Goal: Information Seeking & Learning: Compare options

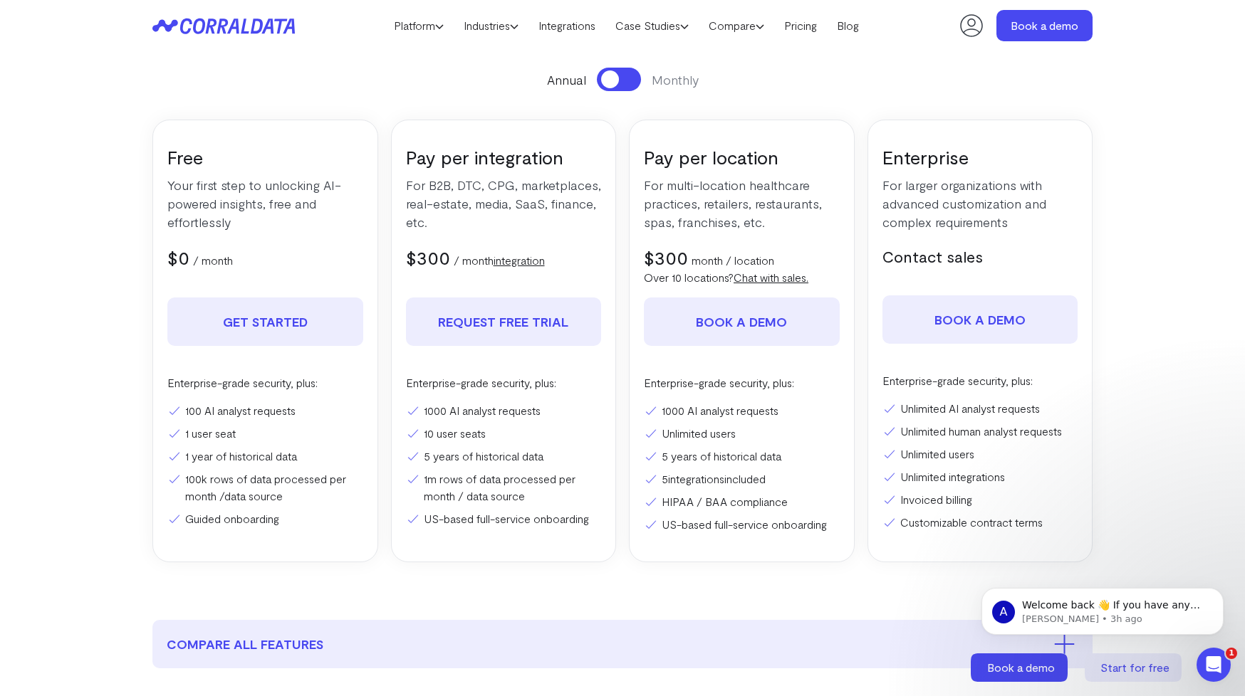
scroll to position [218, 0]
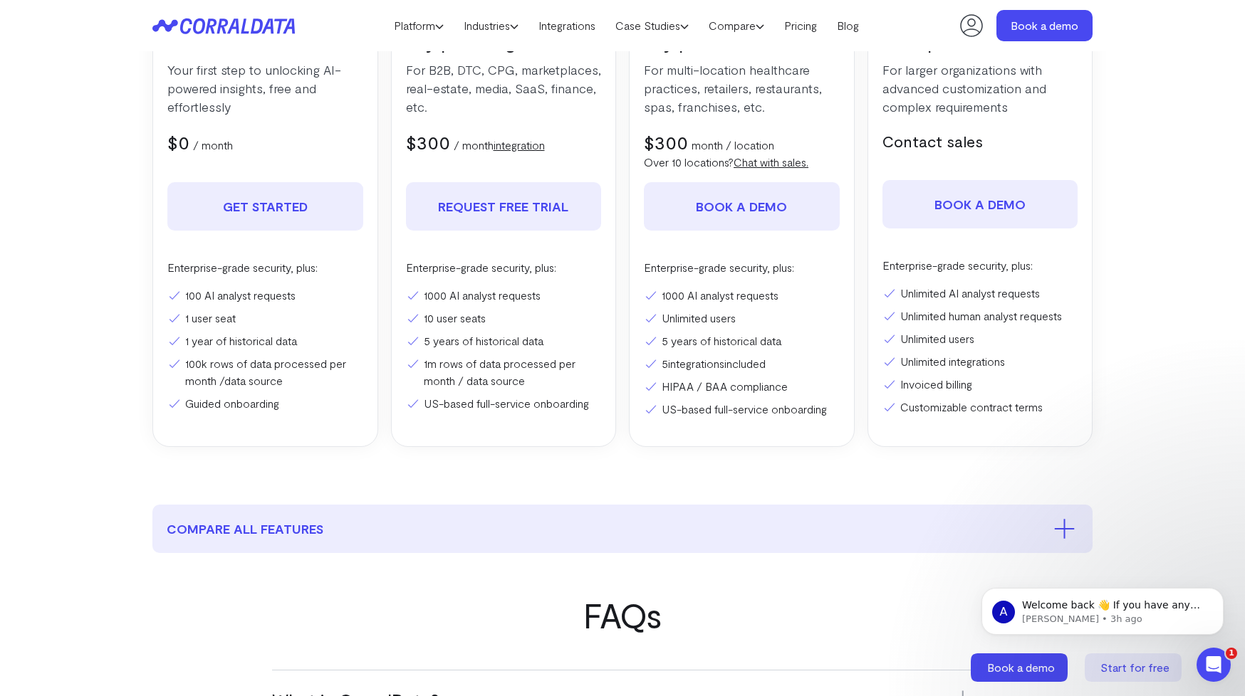
scroll to position [304, 0]
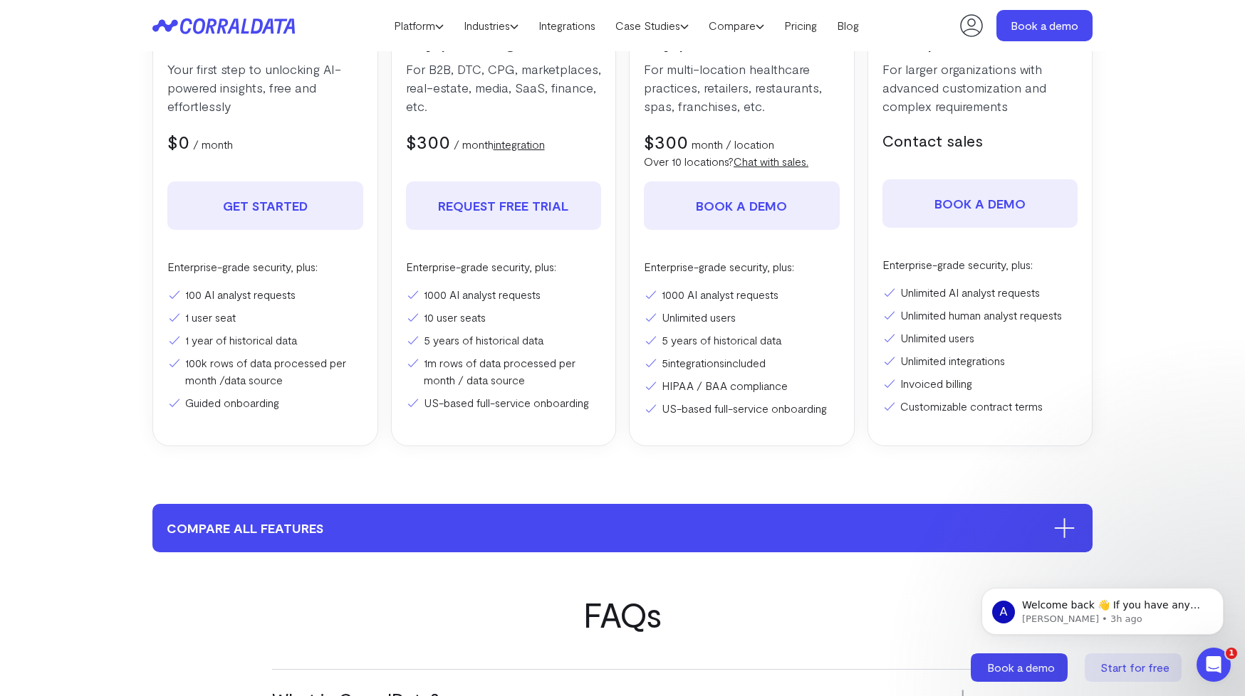
click at [483, 528] on button "compare all features" at bounding box center [622, 528] width 940 height 48
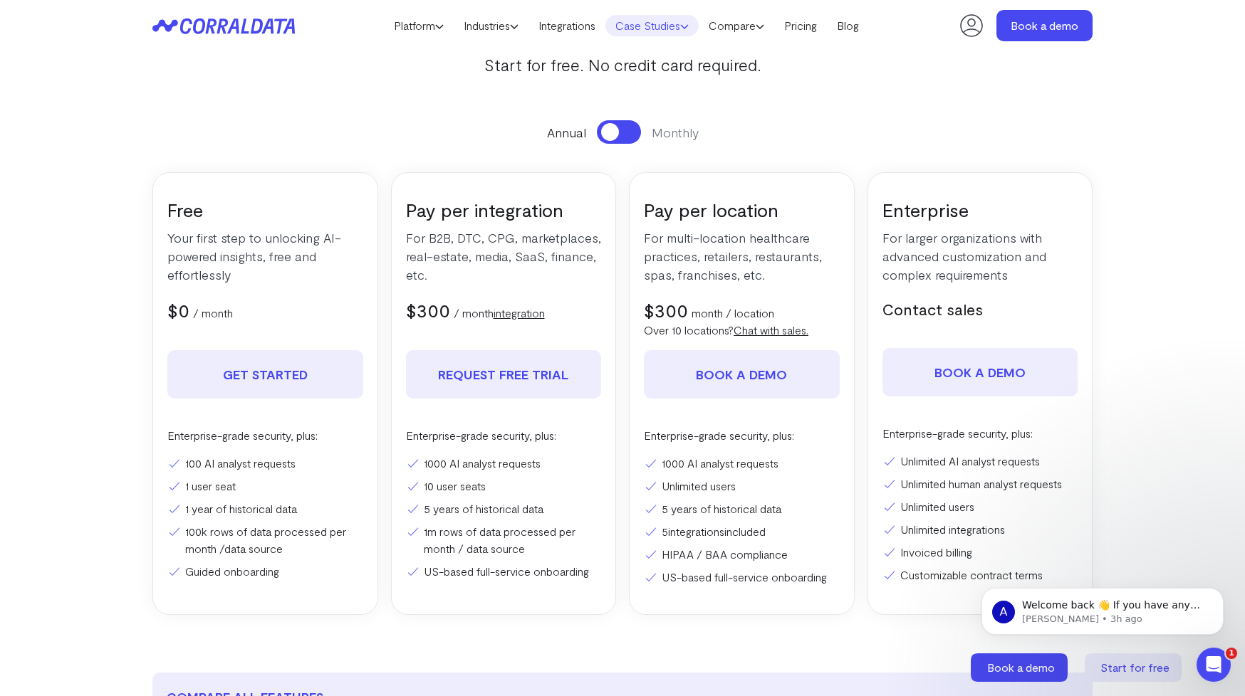
scroll to position [137, 0]
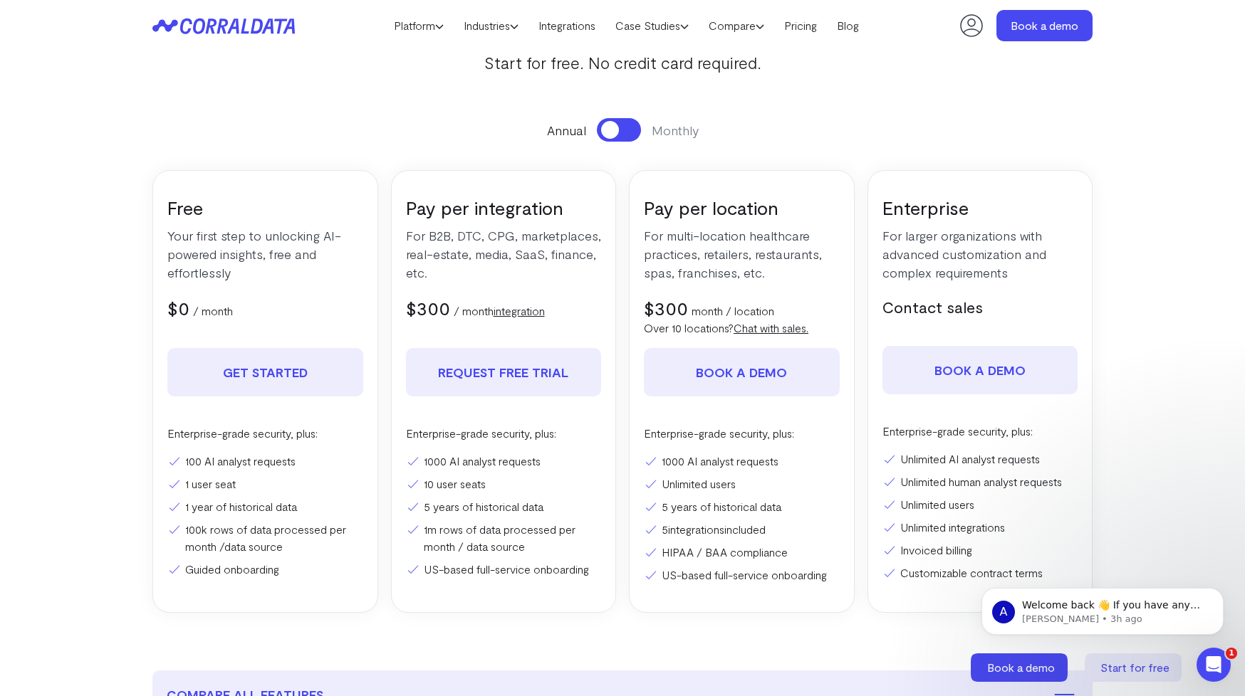
click at [617, 131] on span at bounding box center [610, 130] width 18 height 18
click at [617, 131] on button at bounding box center [619, 129] width 44 height 23
click at [617, 131] on span at bounding box center [610, 130] width 18 height 18
click at [617, 131] on button at bounding box center [619, 129] width 44 height 23
click at [617, 131] on span at bounding box center [610, 130] width 18 height 18
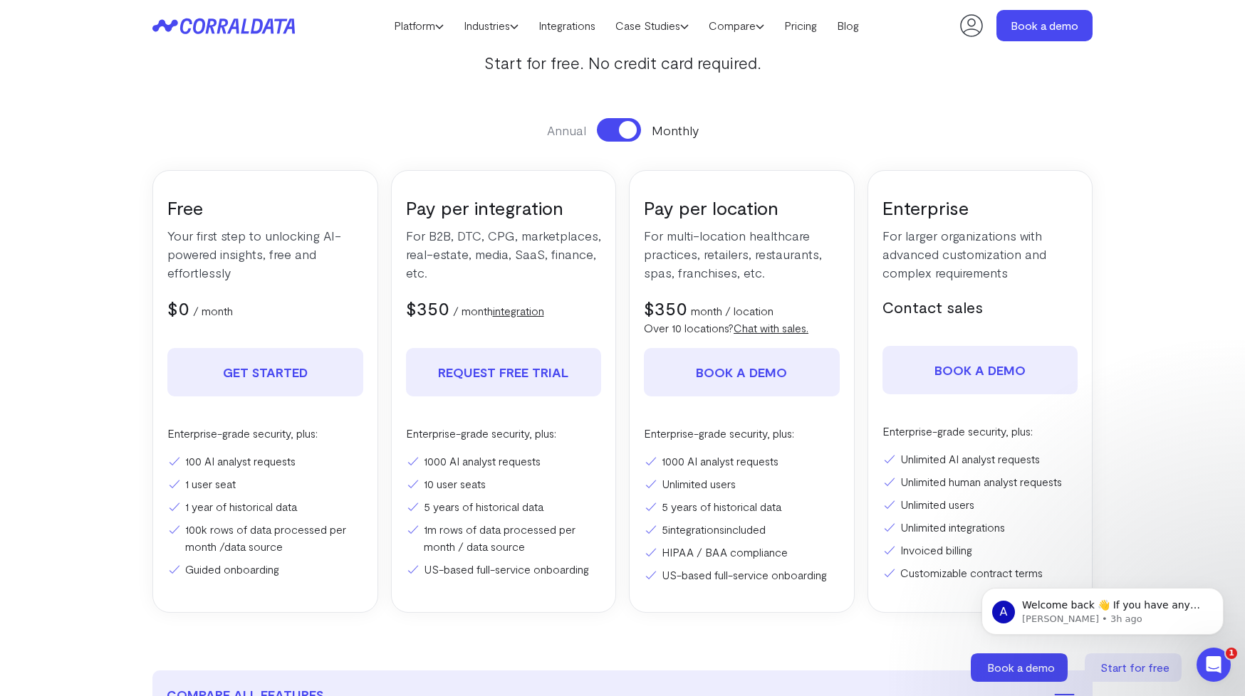
click at [617, 131] on button at bounding box center [619, 129] width 44 height 23
click at [617, 131] on span at bounding box center [610, 130] width 18 height 18
click at [617, 131] on button at bounding box center [619, 129] width 44 height 23
click at [617, 131] on span at bounding box center [610, 130] width 18 height 18
click at [617, 131] on button at bounding box center [619, 129] width 44 height 23
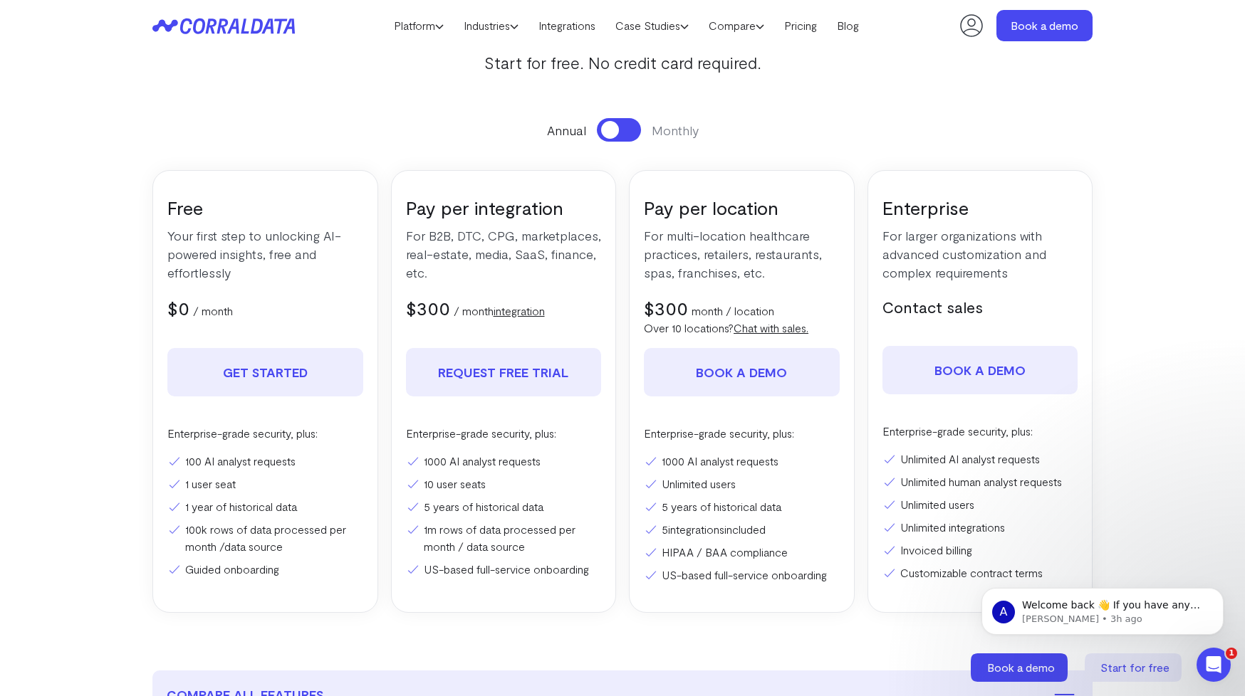
click at [617, 131] on span at bounding box center [610, 130] width 18 height 18
click at [617, 131] on button at bounding box center [619, 129] width 44 height 23
click at [617, 131] on span at bounding box center [610, 130] width 18 height 18
click at [617, 131] on button at bounding box center [619, 129] width 44 height 23
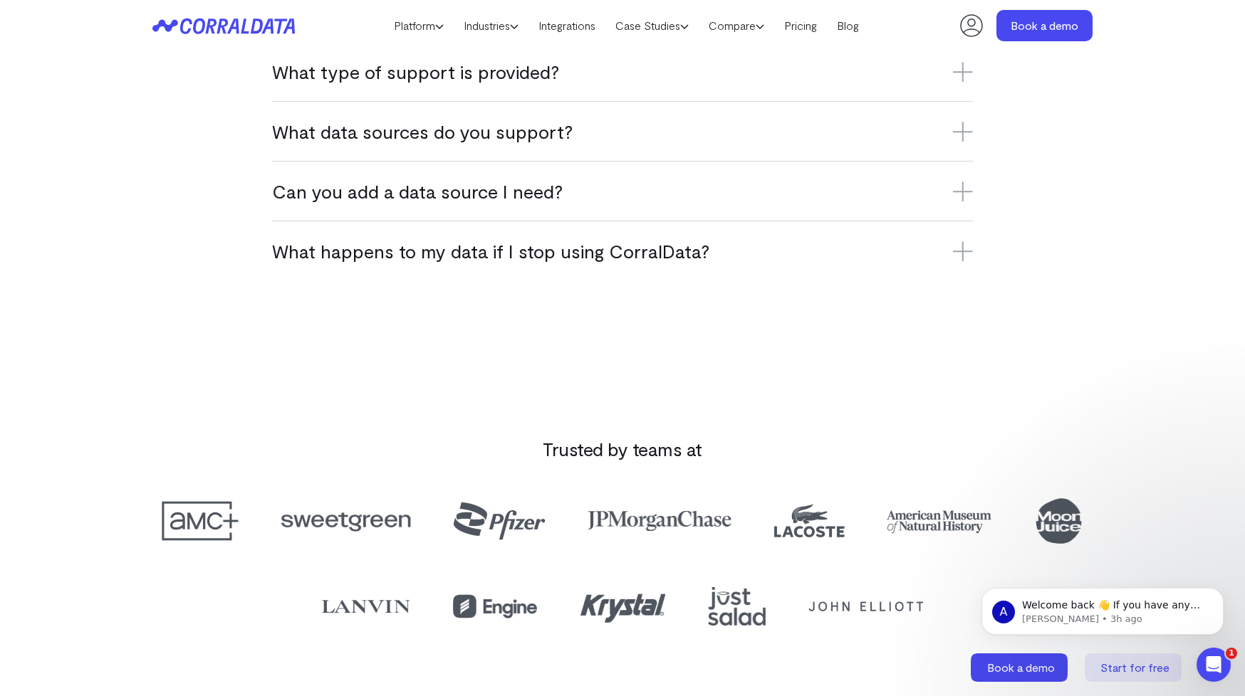
scroll to position [3958, 0]
